Goal: Find specific page/section: Find specific page/section

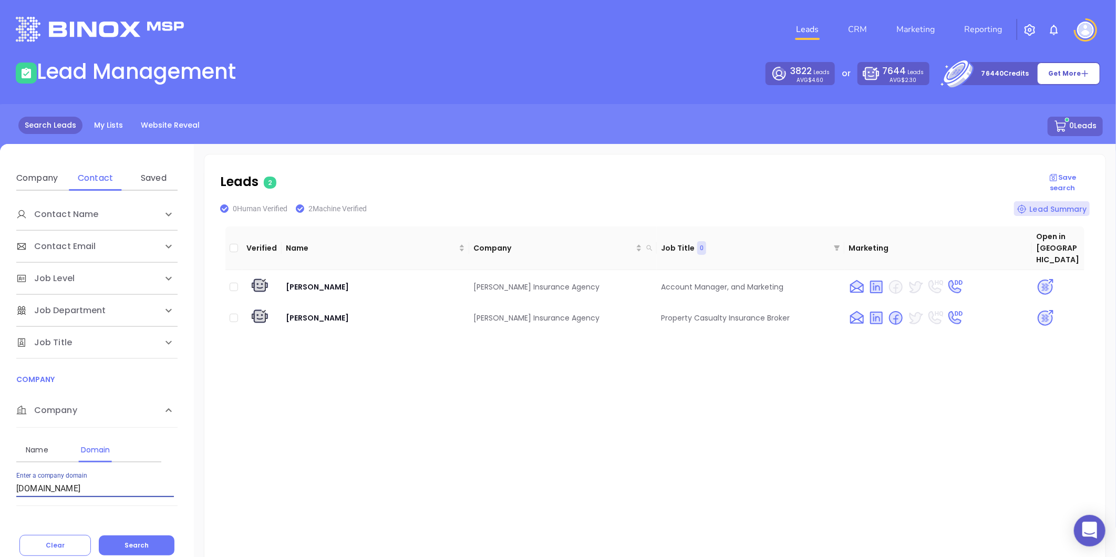
scroll to position [117, 0]
